Goal: Transaction & Acquisition: Download file/media

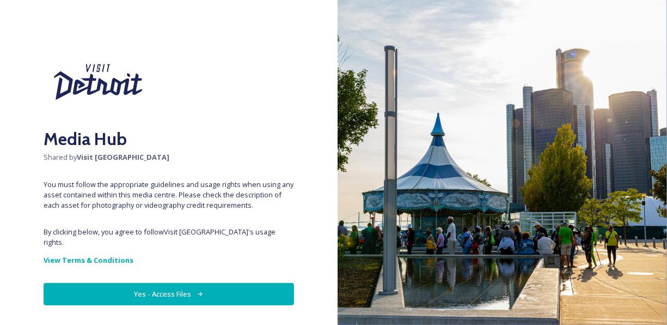
click at [217, 283] on button "Yes - Access Files" at bounding box center [169, 294] width 251 height 22
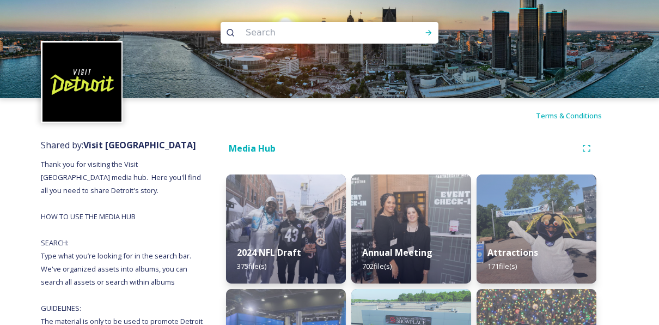
click at [288, 38] on input at bounding box center [314, 33] width 149 height 24
type input "riverwalk"
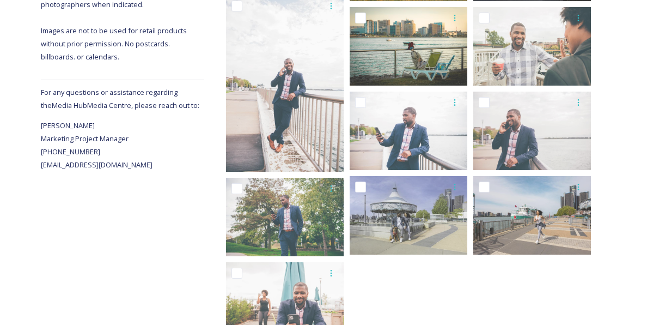
scroll to position [402, 0]
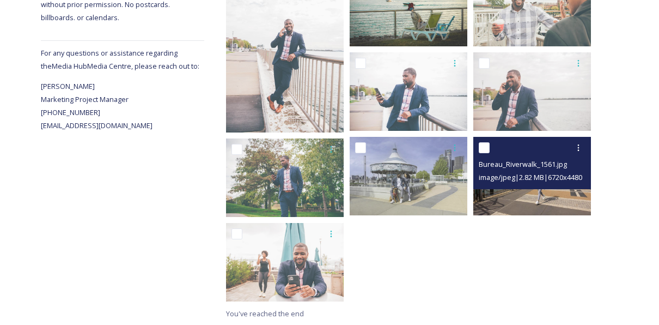
click at [530, 199] on img at bounding box center [532, 176] width 118 height 78
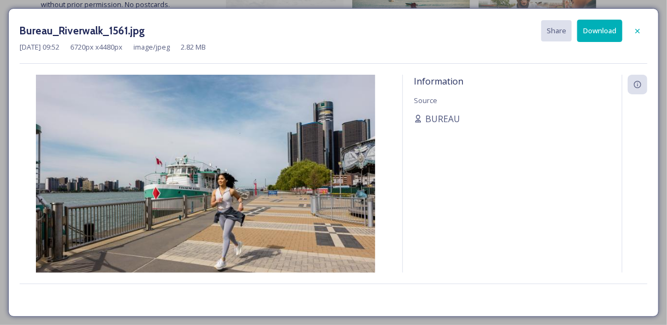
click at [598, 25] on button "Download" at bounding box center [599, 31] width 45 height 22
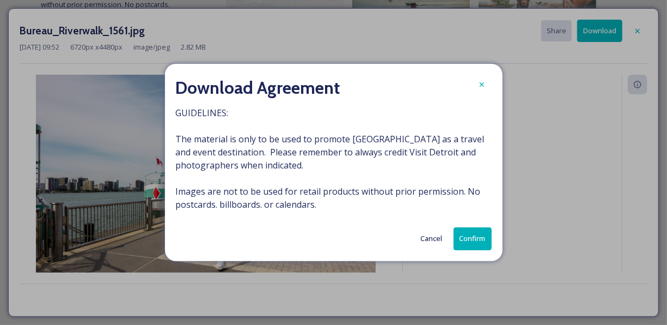
click at [470, 234] on button "Confirm" at bounding box center [473, 238] width 38 height 22
